Goal: Task Accomplishment & Management: Use online tool/utility

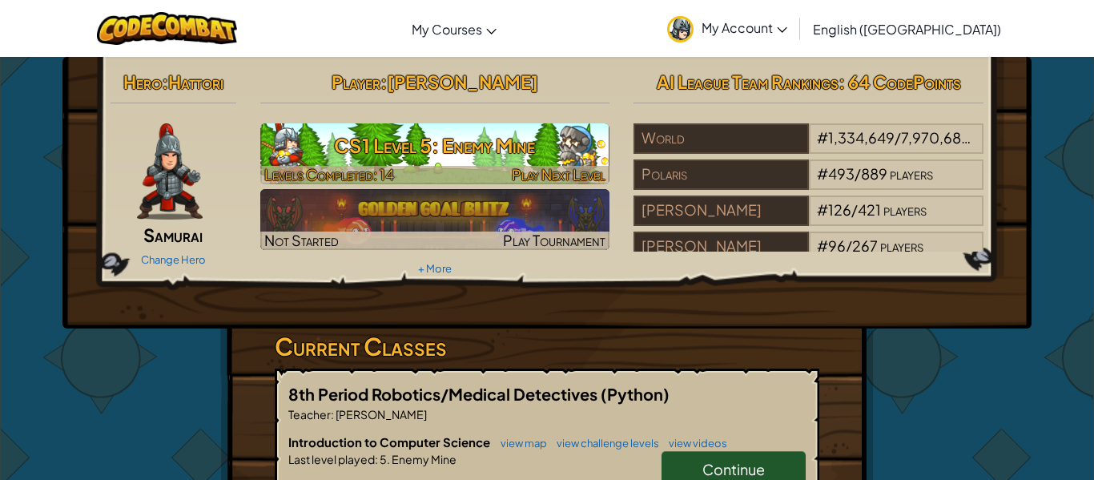
click at [516, 123] on img at bounding box center [435, 153] width 350 height 61
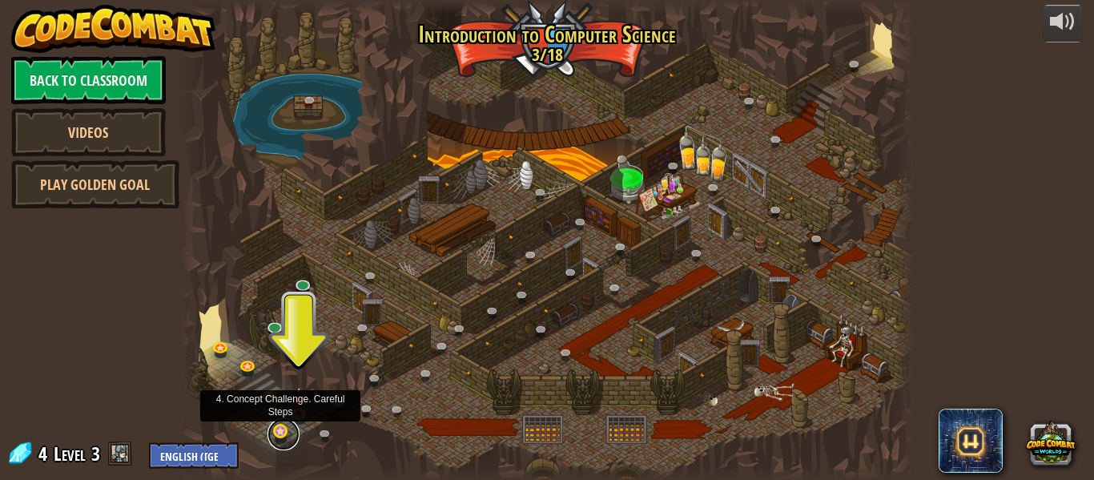
click at [279, 432] on link at bounding box center [283, 434] width 32 height 32
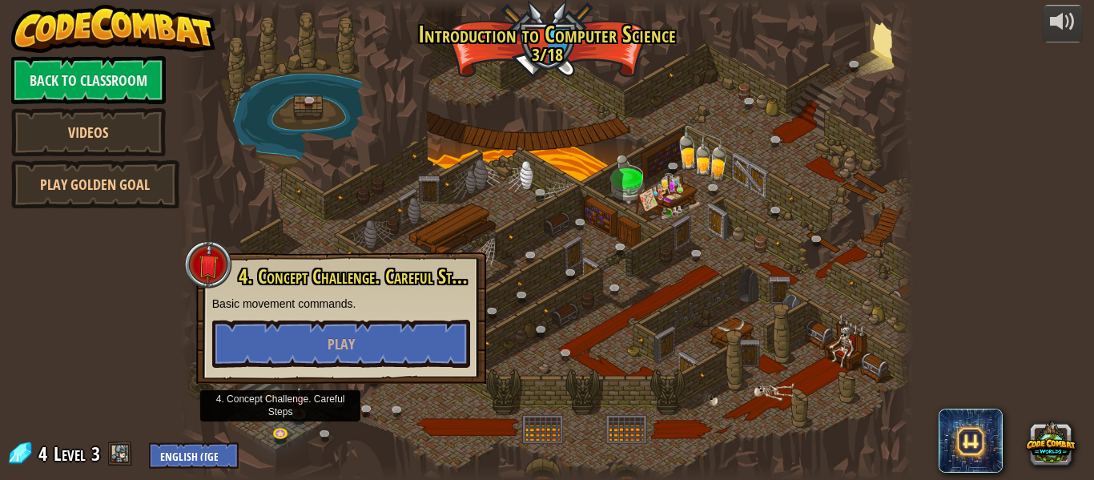
click at [428, 404] on div at bounding box center [546, 240] width 733 height 480
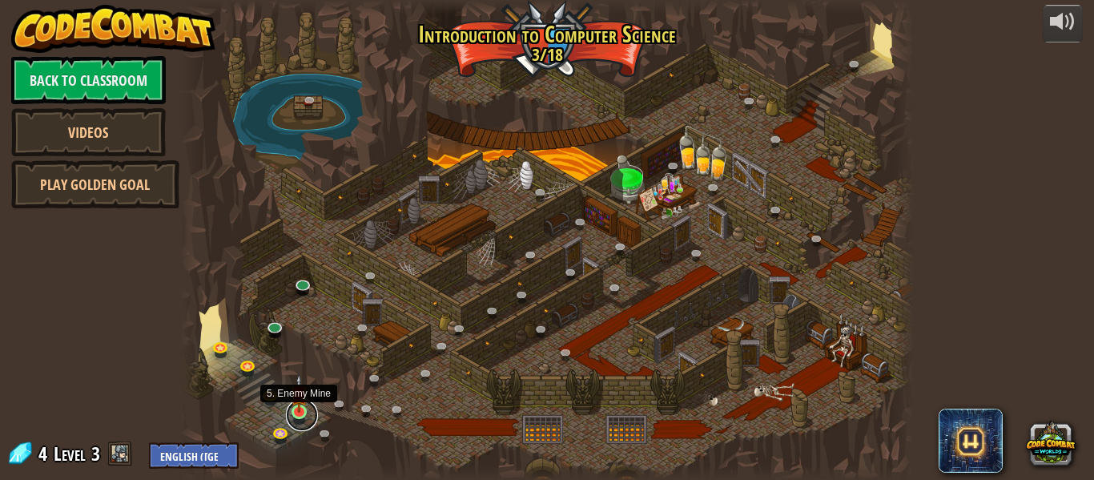
click at [296, 414] on link at bounding box center [302, 415] width 32 height 32
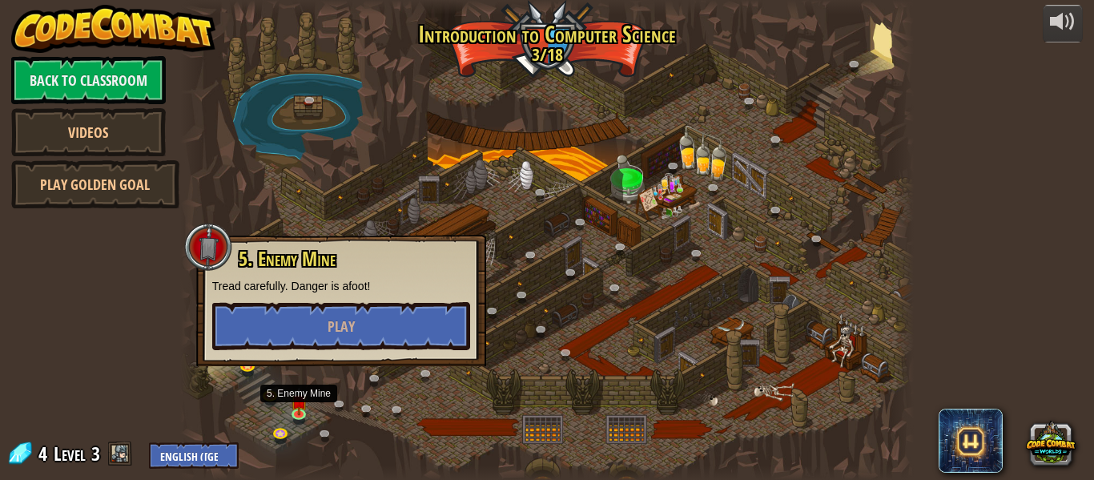
click at [247, 198] on div at bounding box center [546, 240] width 733 height 480
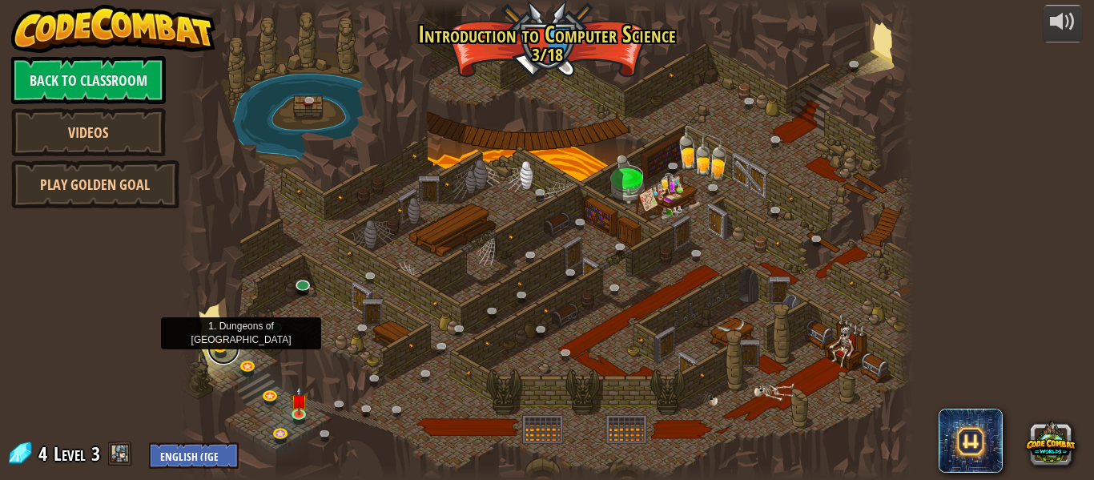
click at [219, 354] on link at bounding box center [223, 348] width 32 height 32
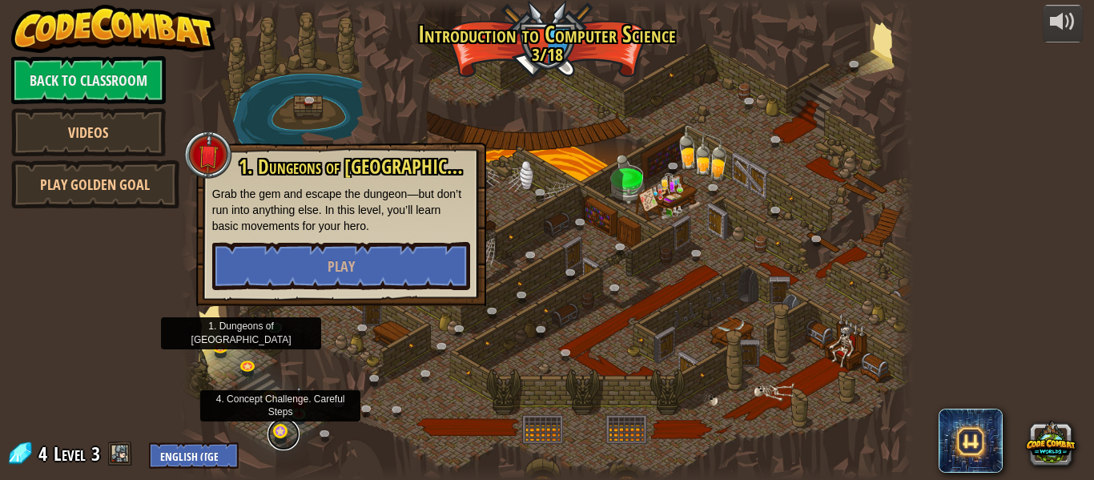
click at [277, 439] on link at bounding box center [283, 434] width 32 height 32
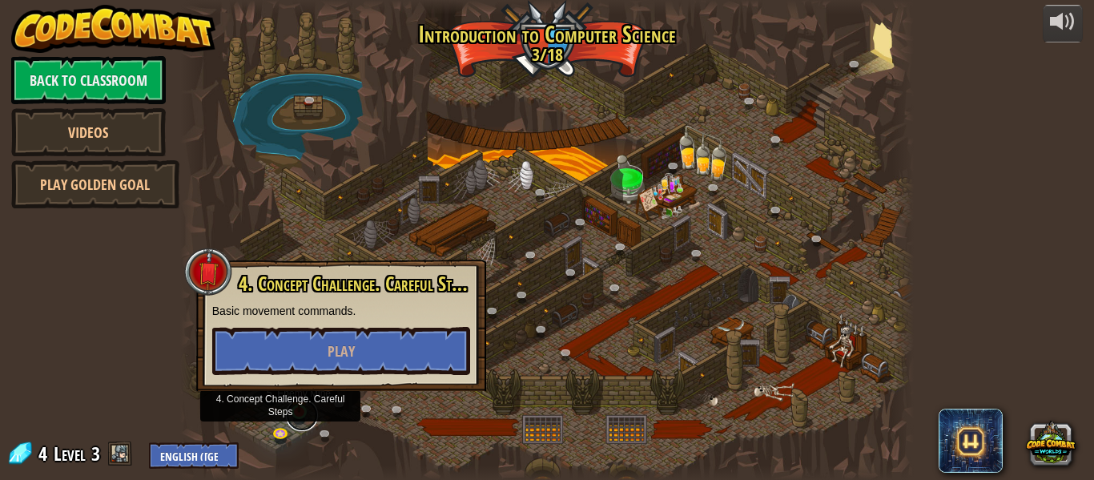
click at [307, 422] on link at bounding box center [302, 415] width 32 height 32
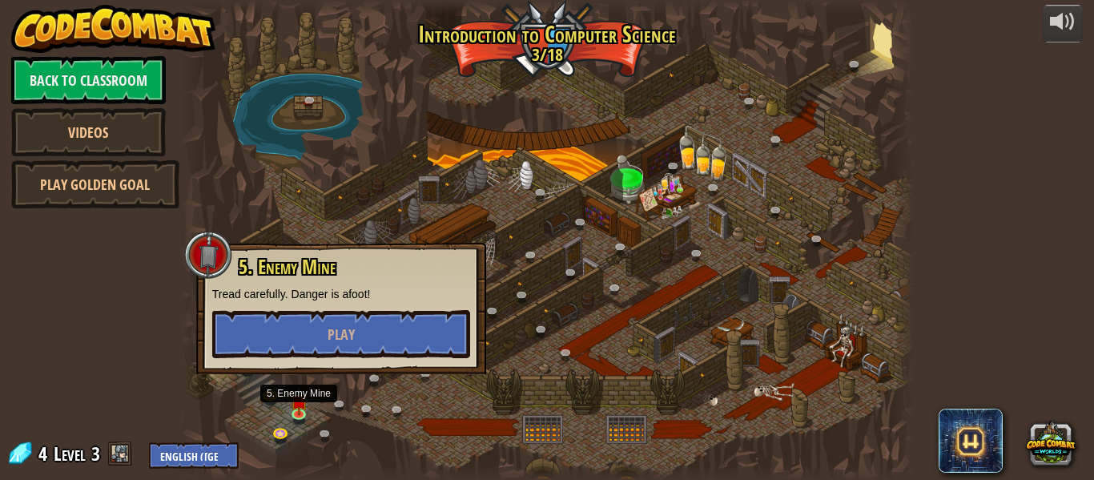
click at [221, 422] on div at bounding box center [546, 240] width 733 height 480
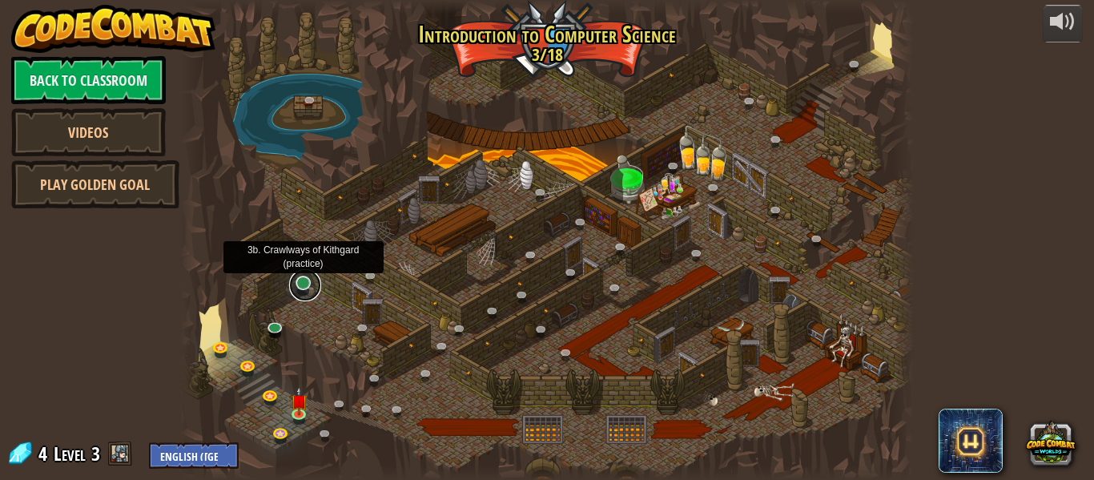
click at [303, 281] on link at bounding box center [305, 285] width 32 height 32
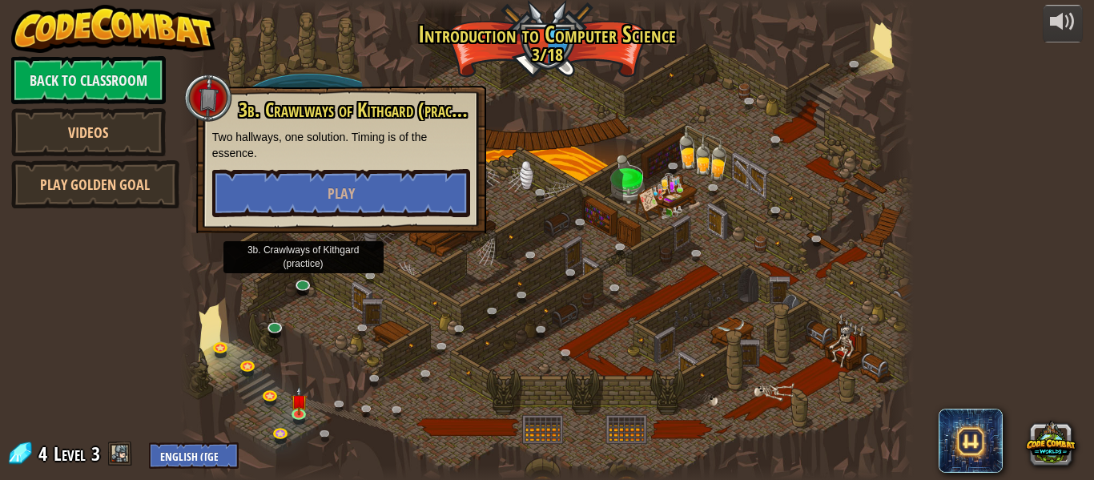
click at [243, 351] on div at bounding box center [546, 240] width 733 height 480
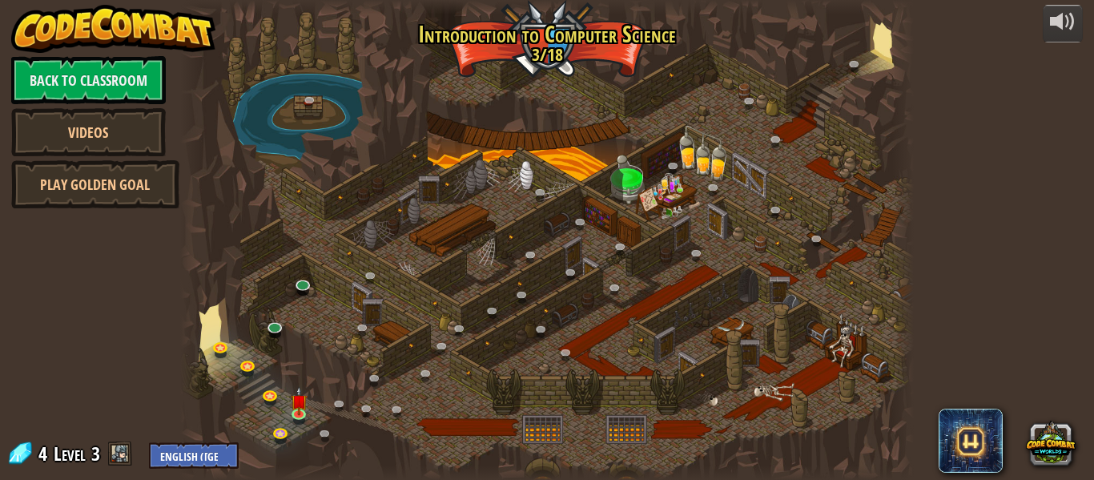
click at [115, 424] on div "powered by Back to Classroom Videos Play Golden Goal 25. Kithgard Gates (Locked…" at bounding box center [547, 240] width 1094 height 480
click at [299, 416] on link at bounding box center [302, 415] width 32 height 32
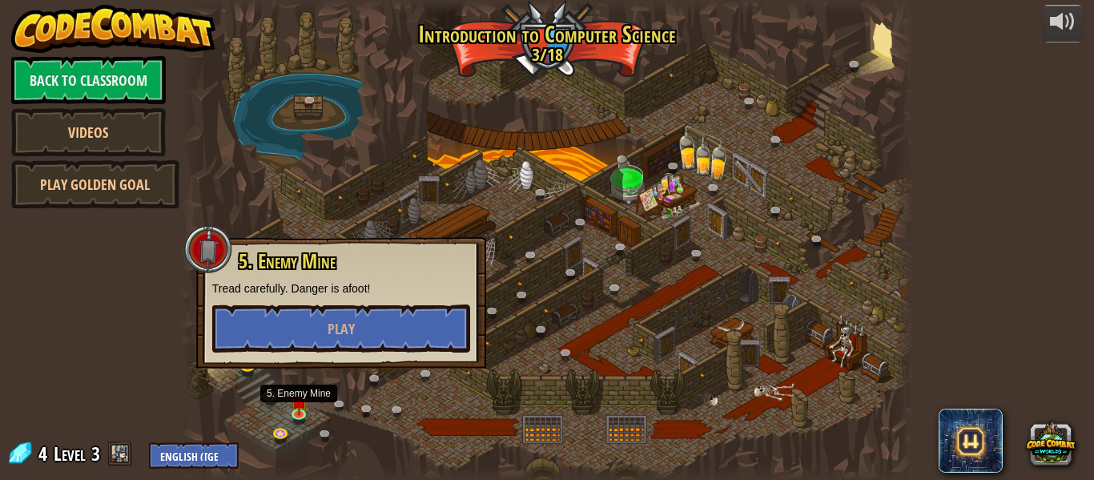
click at [286, 303] on div "5. Enemy Mine Tread carefully. Danger is afoot! Play" at bounding box center [341, 302] width 258 height 102
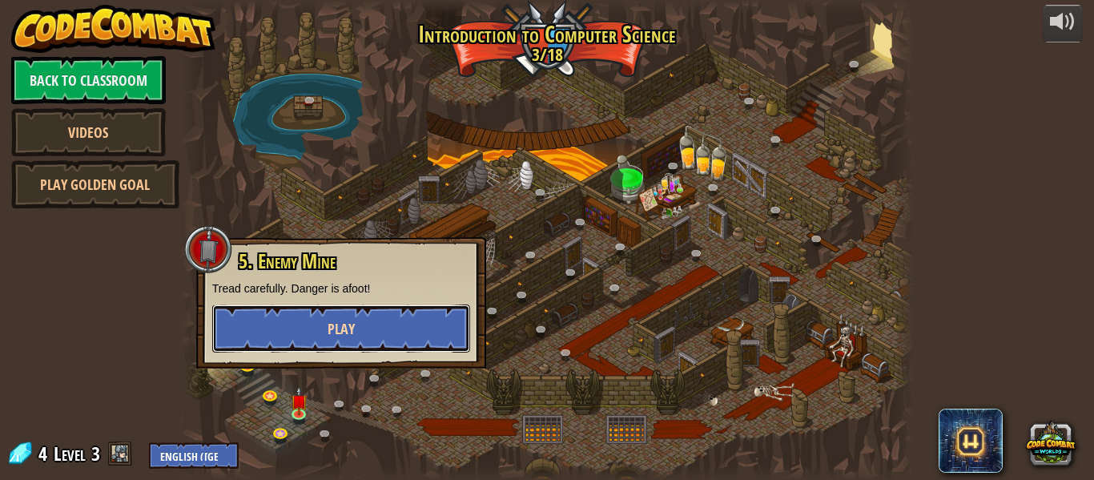
click at [294, 311] on button "Play" at bounding box center [341, 328] width 258 height 48
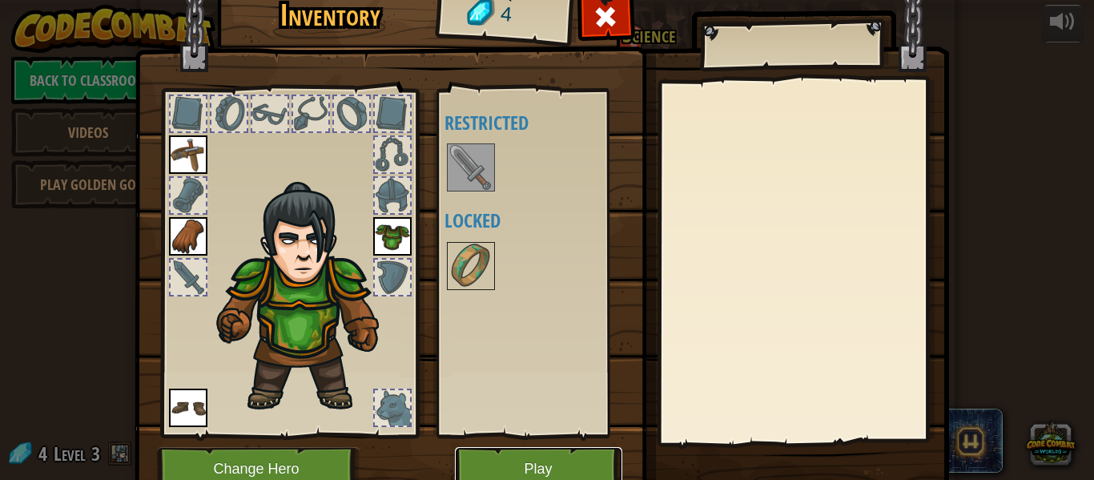
click at [503, 448] on button "Play" at bounding box center [538, 469] width 167 height 44
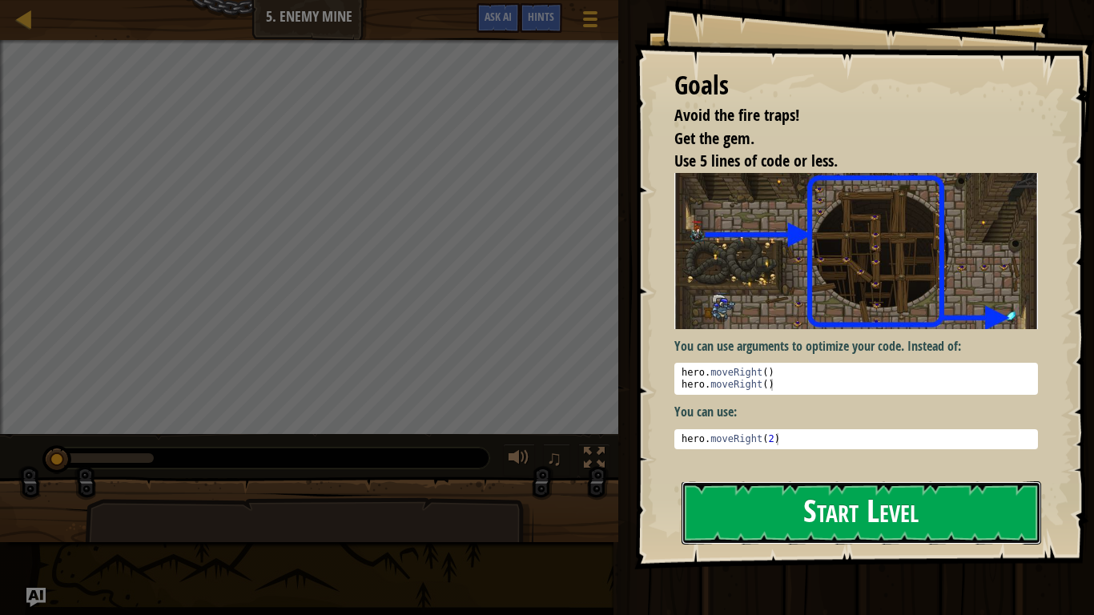
click at [842, 479] on button "Start Level" at bounding box center [861, 512] width 360 height 63
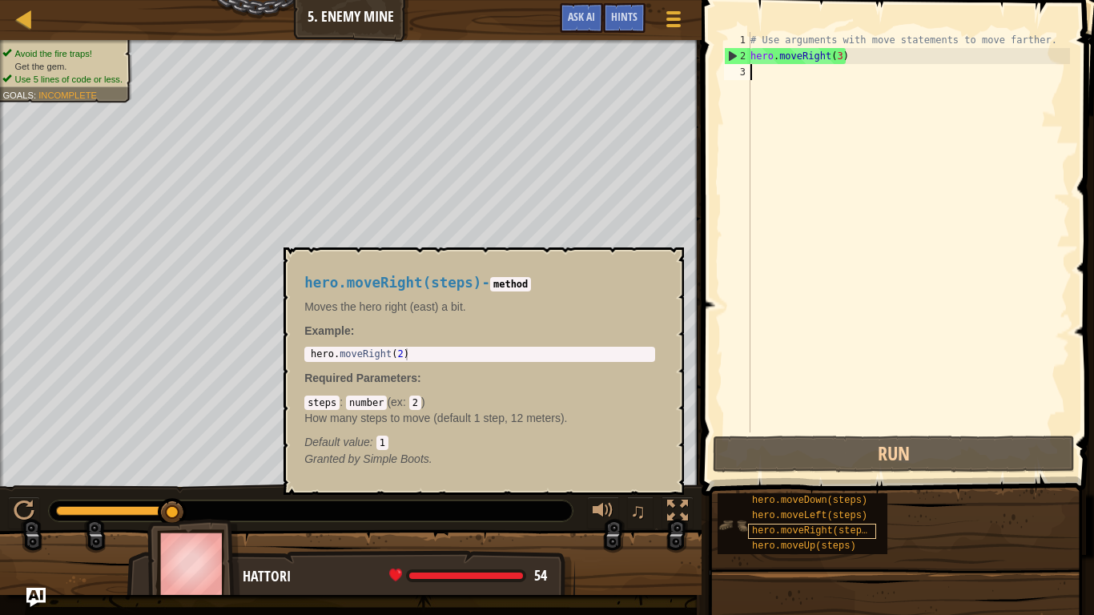
click at [799, 479] on span "hero.moveRight(steps)" at bounding box center [812, 530] width 121 height 11
drag, startPoint x: 780, startPoint y: 519, endPoint x: 778, endPoint y: 473, distance: 45.7
click at [778, 473] on div "1 2 3 # Use arguments with move statements to move farther. hero . moveRight ( …" at bounding box center [895, 279] width 397 height 543
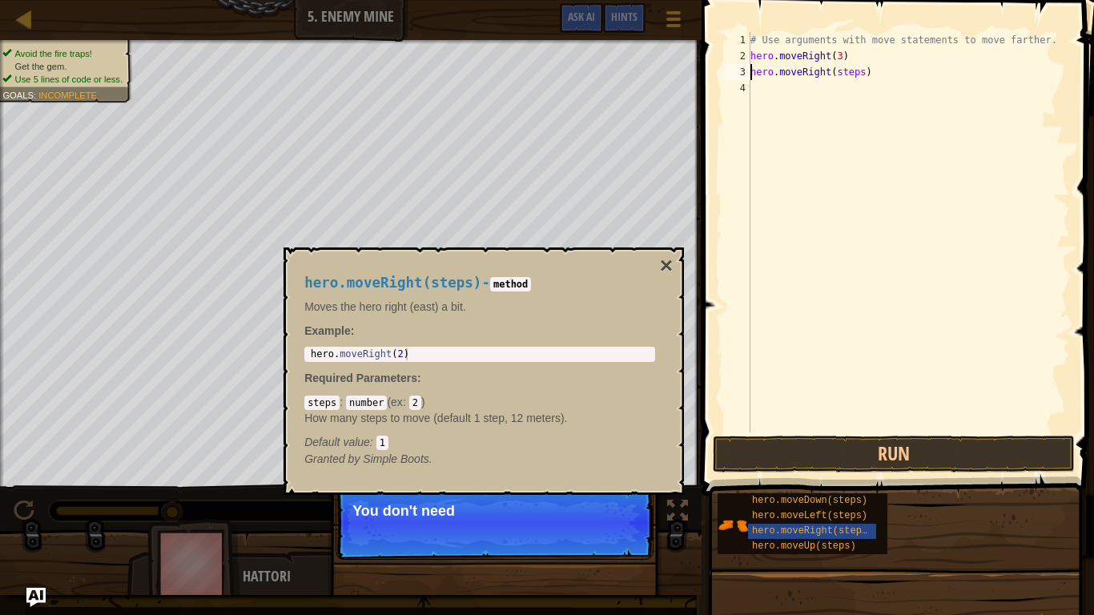
click at [858, 78] on div "# Use arguments with move statements to move farther. hero . moveRight ( 3 ) he…" at bounding box center [908, 248] width 323 height 432
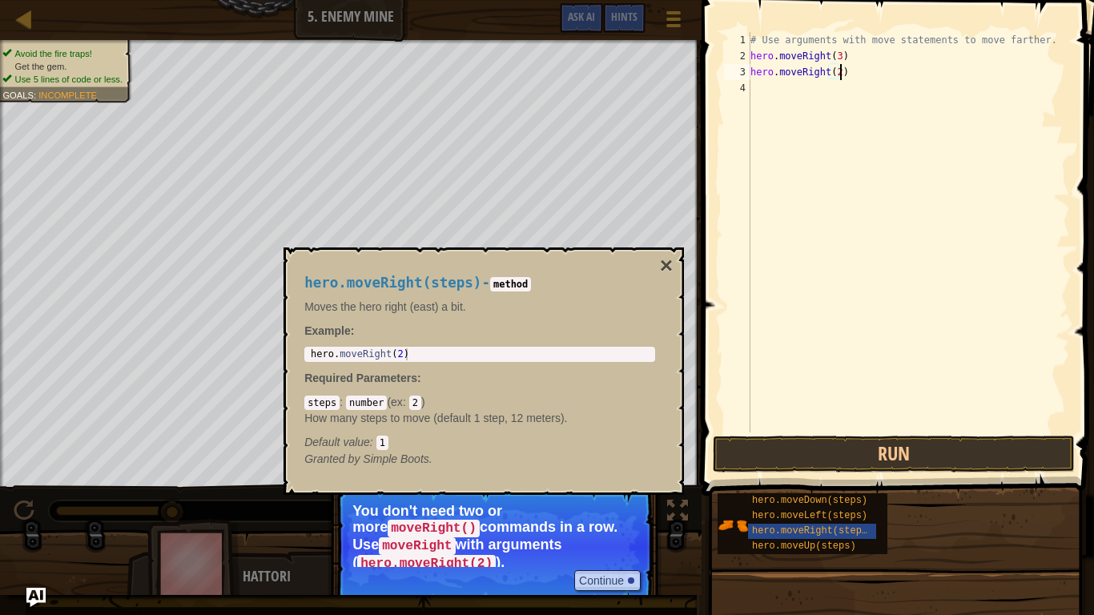
scroll to position [7, 13]
type textarea "hero.moveRight(2)"
click at [849, 452] on button "Run" at bounding box center [894, 454] width 362 height 37
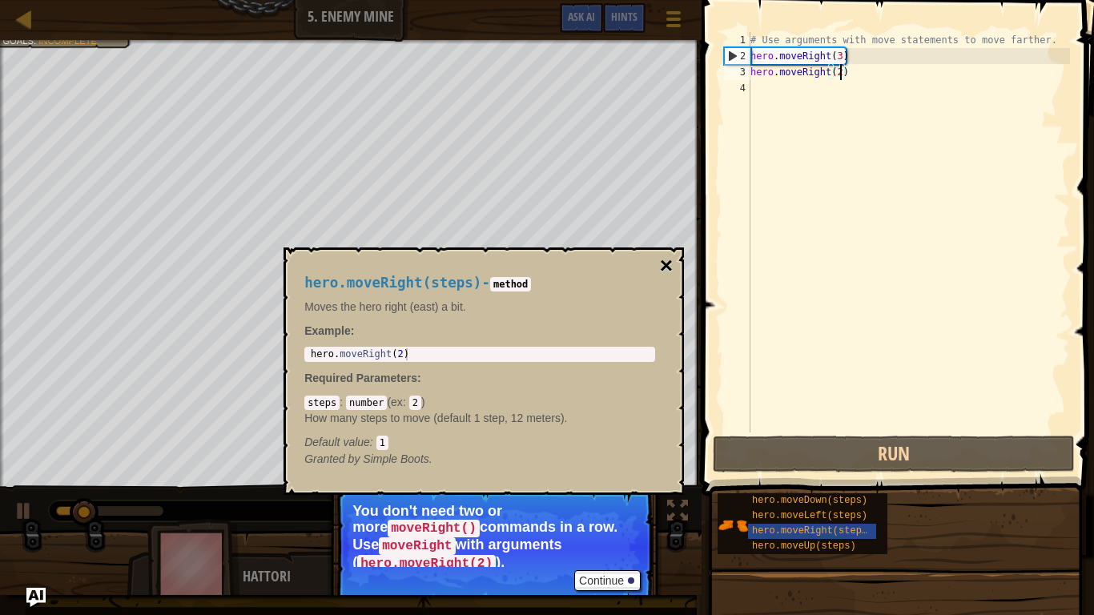
click at [665, 267] on button "×" at bounding box center [666, 266] width 13 height 22
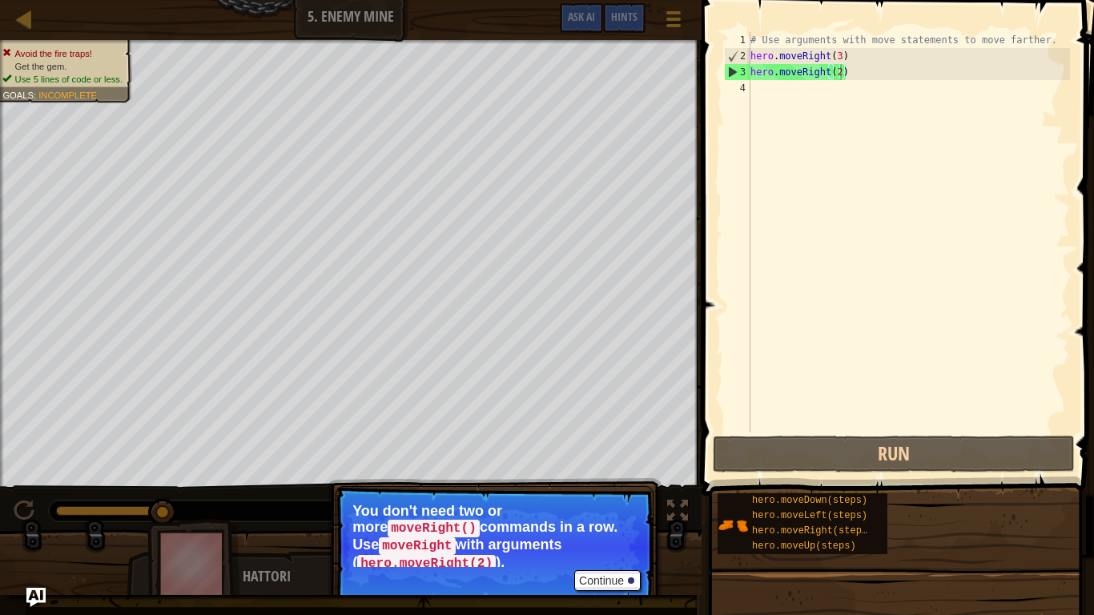
click at [808, 93] on div "# Use arguments with move statements to move farther. hero . moveRight ( 3 ) he…" at bounding box center [908, 248] width 323 height 432
click at [846, 206] on div "# Use arguments with move statements to move farther. hero . moveRight ( 3 ) he…" at bounding box center [908, 248] width 323 height 432
